Goal: Find contact information: Find contact information

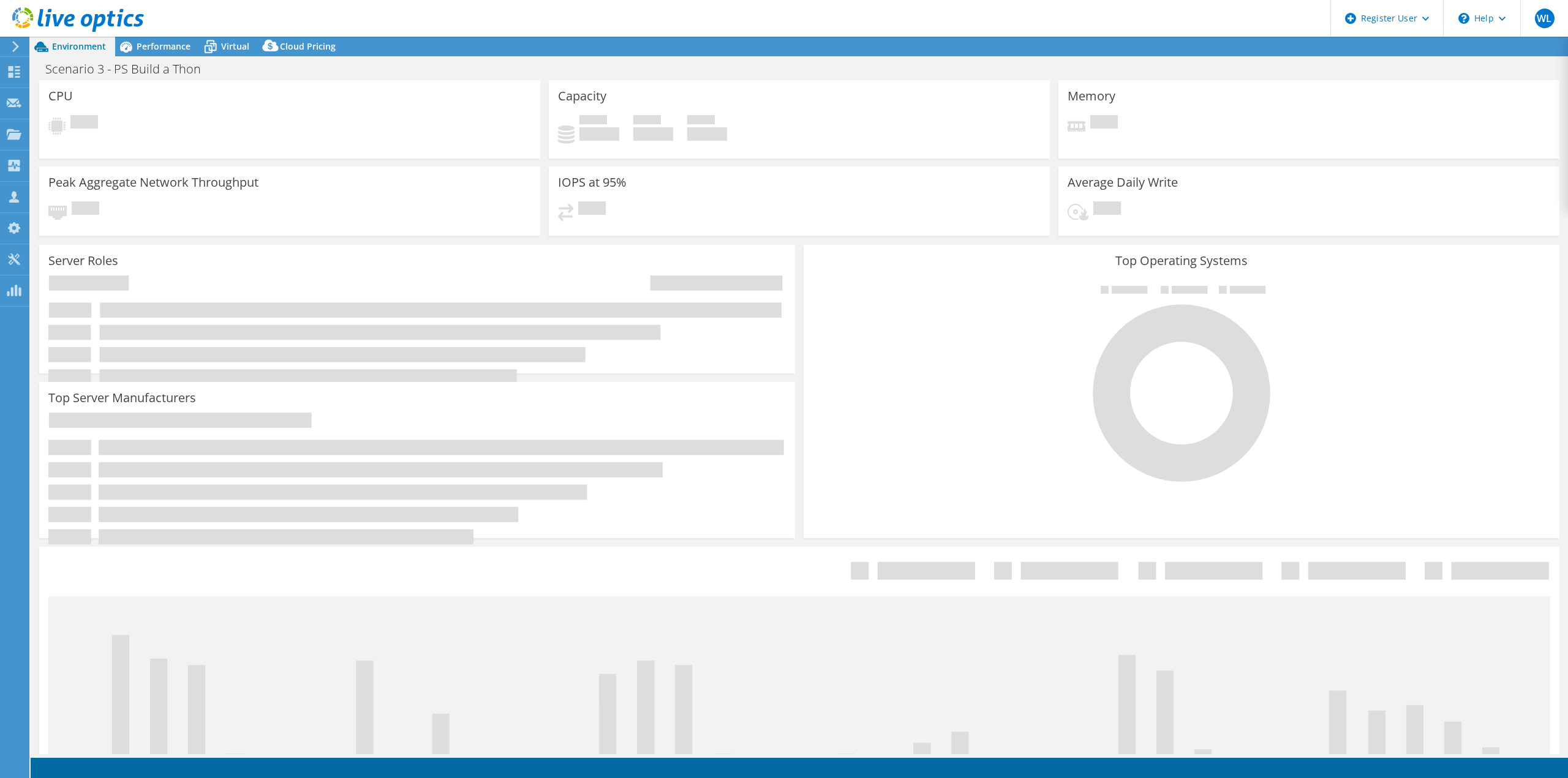
select select "USD"
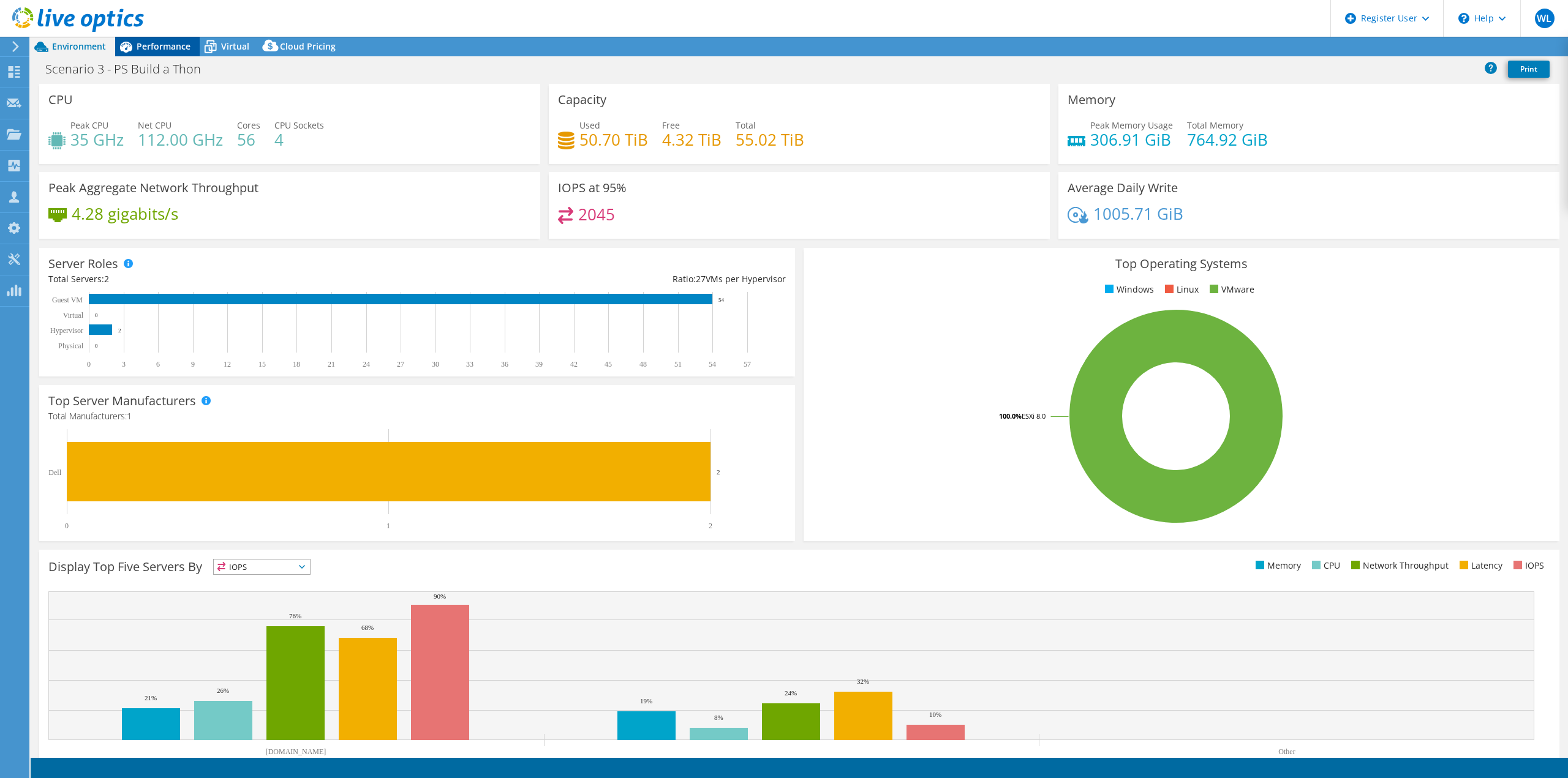
click at [169, 49] on span "Performance" at bounding box center [164, 46] width 54 height 12
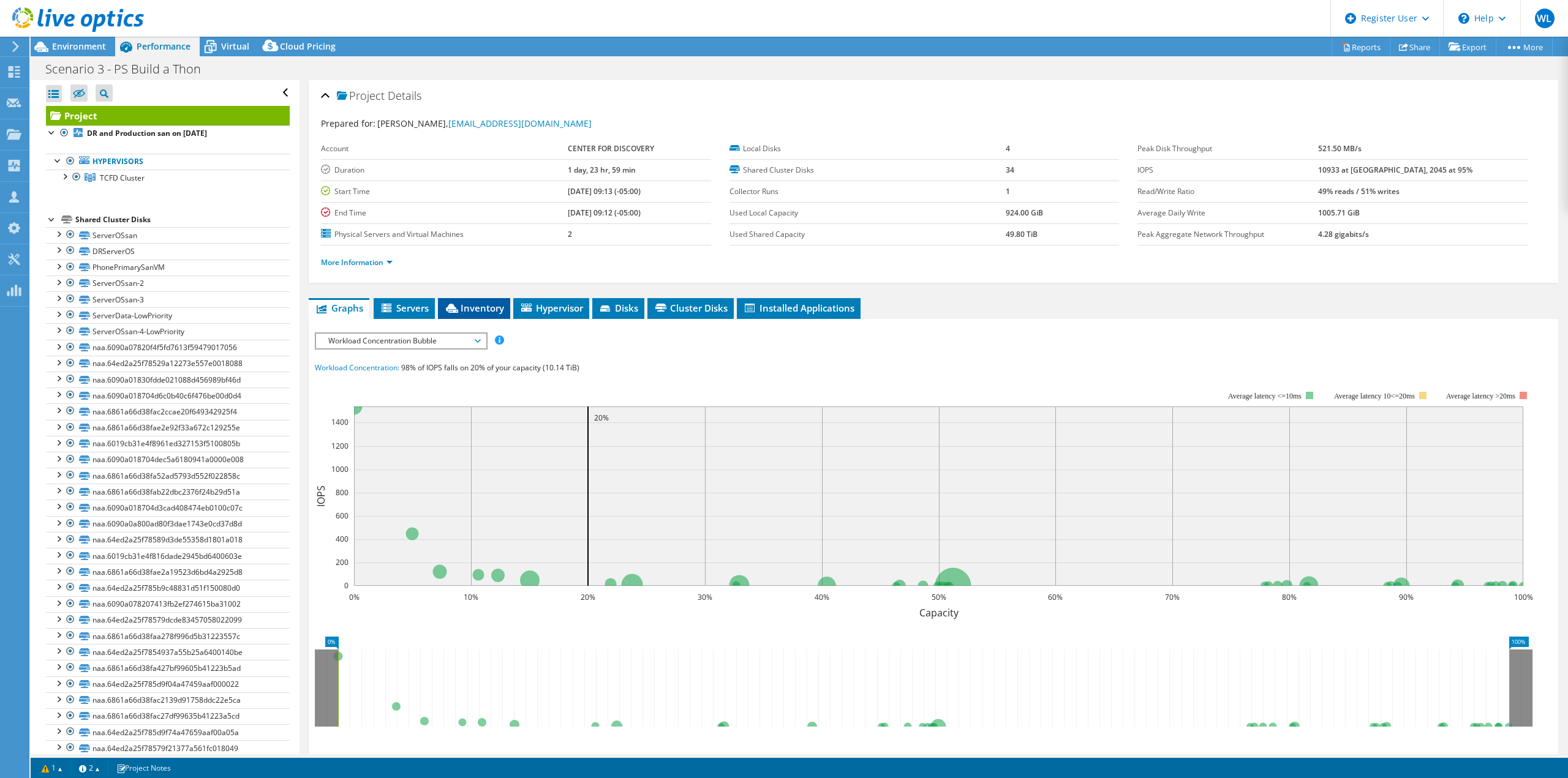
click at [479, 313] on span "Inventory" at bounding box center [474, 308] width 60 height 12
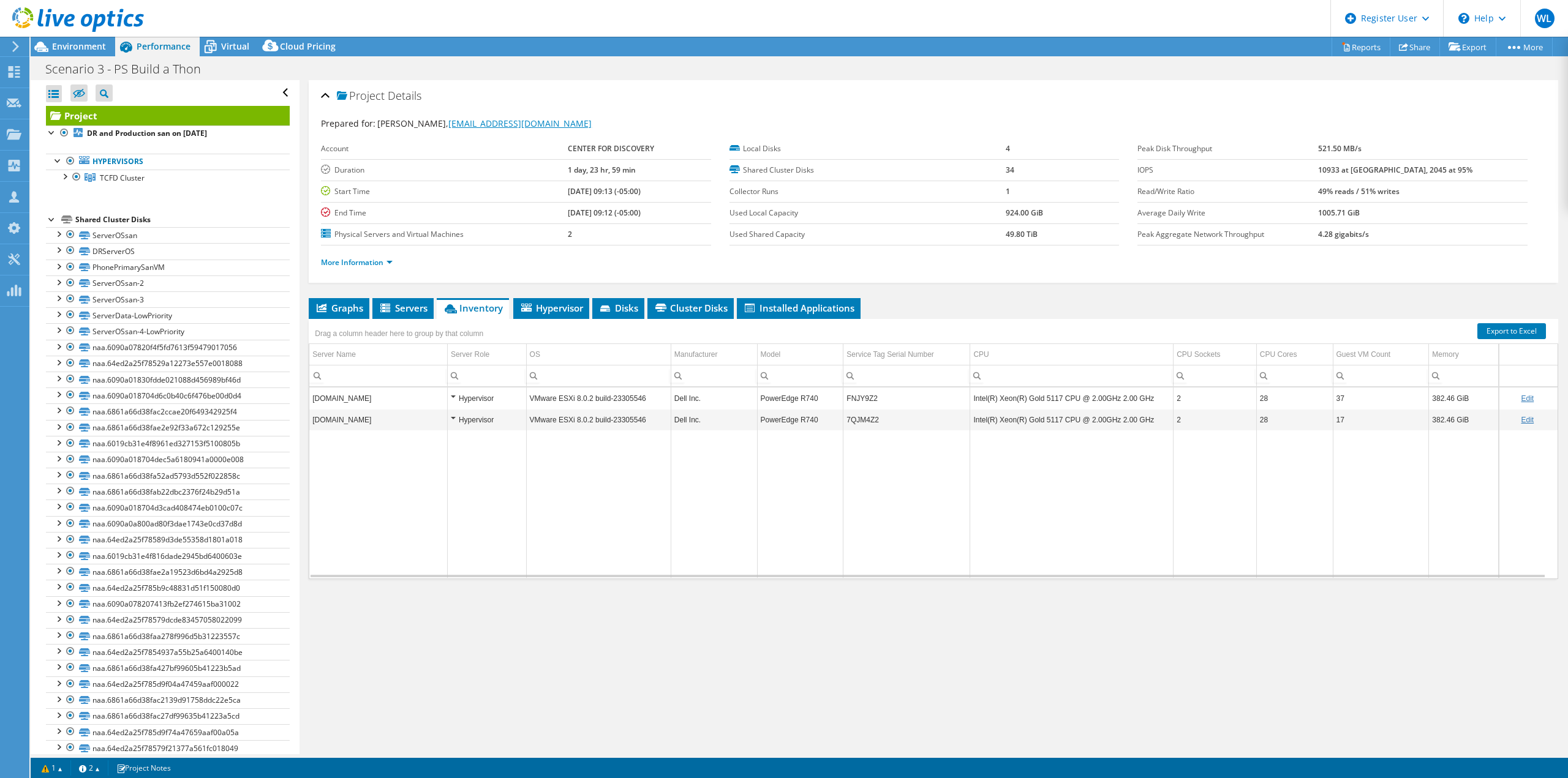
click at [483, 128] on link "[EMAIL_ADDRESS][DOMAIN_NAME]" at bounding box center [519, 123] width 144 height 12
drag, startPoint x: 526, startPoint y: 122, endPoint x: 441, endPoint y: 123, distance: 85.0
click at [437, 124] on div "Prepared for: [PERSON_NAME], [EMAIL_ADDRESS][DOMAIN_NAME]" at bounding box center [933, 124] width 1225 height 14
click at [580, 127] on div "Prepared for: [PERSON_NAME], [EMAIL_ADDRESS][DOMAIN_NAME]" at bounding box center [933, 124] width 1225 height 14
drag, startPoint x: 544, startPoint y: 129, endPoint x: 438, endPoint y: 123, distance: 106.2
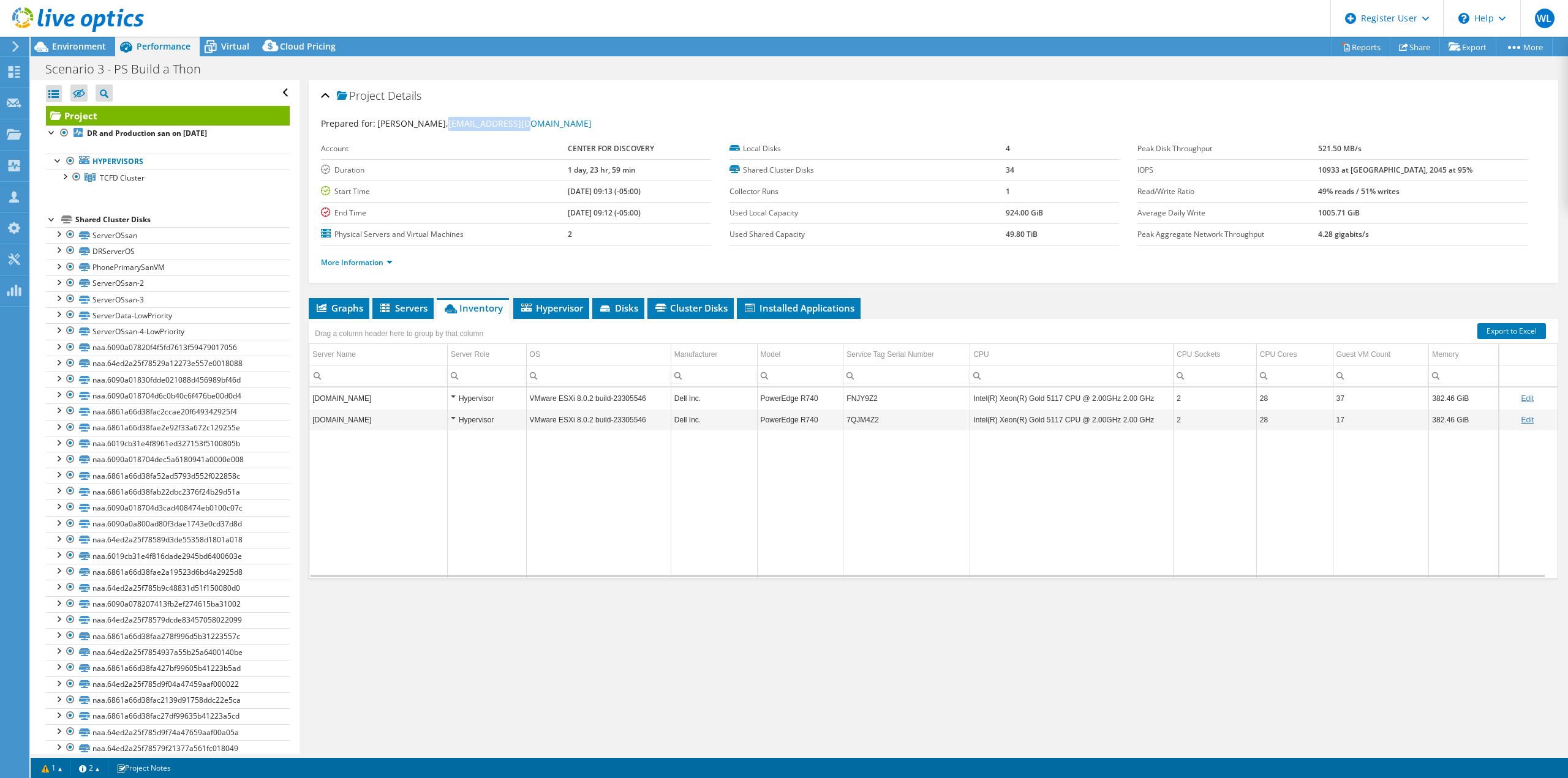
click at [438, 123] on div "Prepared for: [PERSON_NAME], [EMAIL_ADDRESS][DOMAIN_NAME]" at bounding box center [933, 124] width 1225 height 14
copy link "[EMAIL_ADDRESS][DOMAIN_NAME]"
